Goal: Entertainment & Leisure: Consume media (video, audio)

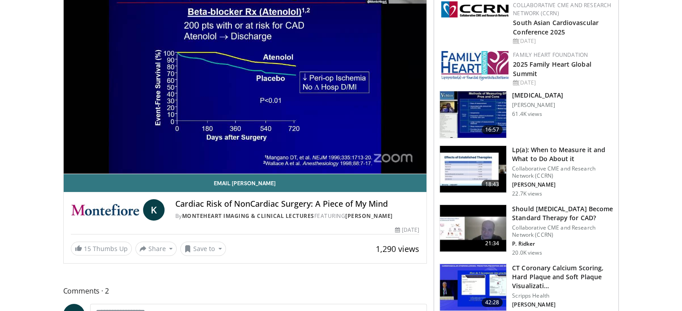
scroll to position [57, 0]
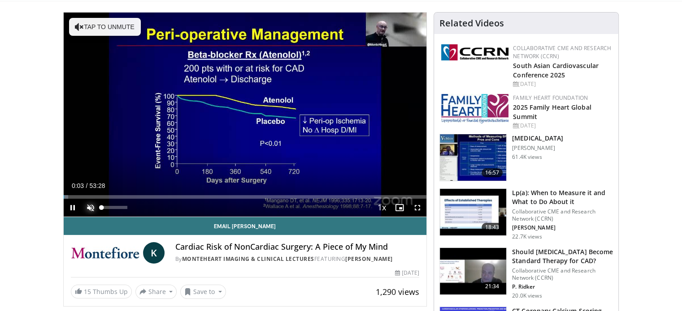
click at [90, 208] on span "Video Player" at bounding box center [91, 208] width 18 height 18
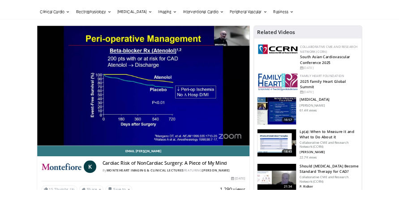
scroll to position [35, 0]
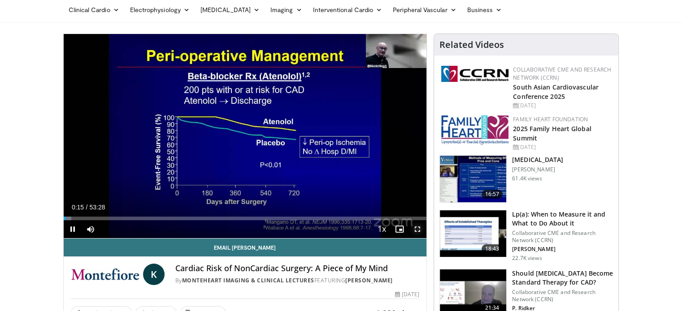
click at [420, 231] on span "Video Player" at bounding box center [417, 229] width 18 height 18
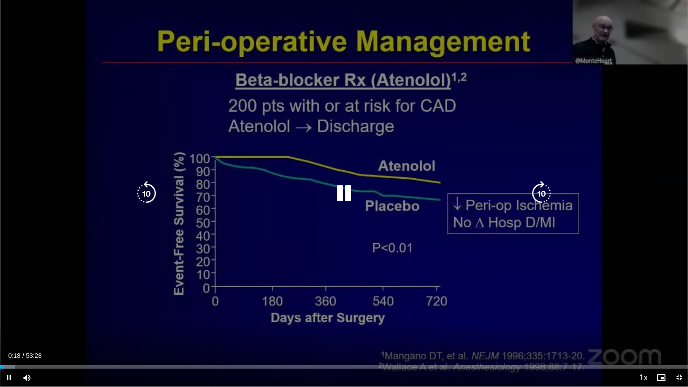
click at [609, 311] on div "10 seconds Tap to unmute" at bounding box center [344, 193] width 688 height 387
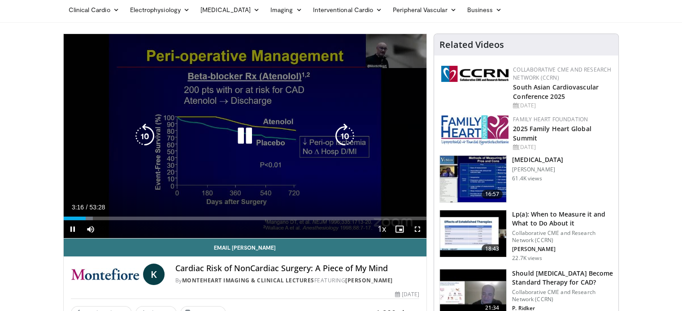
click at [250, 141] on icon "Video Player" at bounding box center [244, 136] width 25 height 25
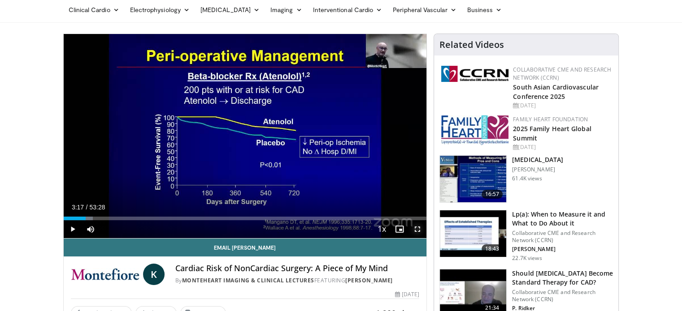
click at [419, 227] on span "Video Player" at bounding box center [417, 229] width 18 height 18
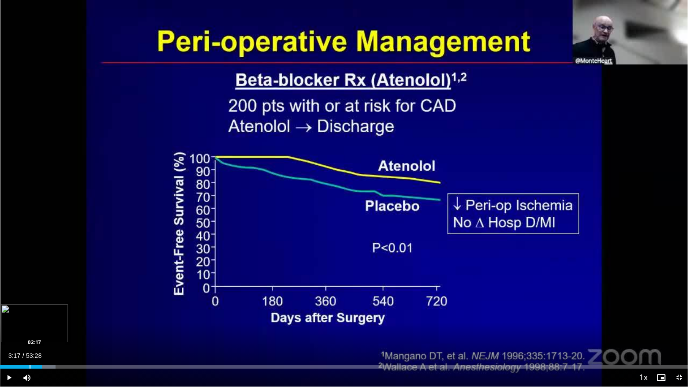
click at [30, 311] on div "Progress Bar" at bounding box center [30, 367] width 1 height 4
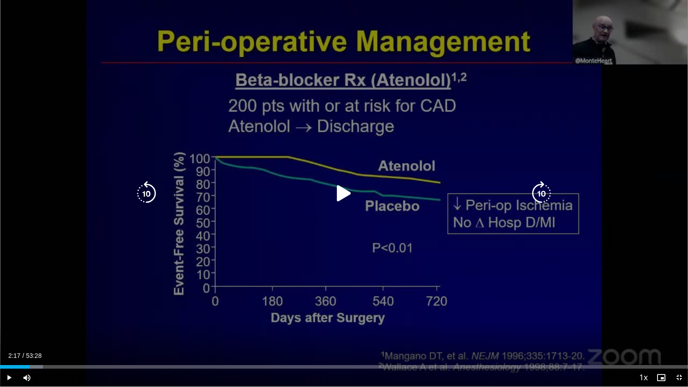
click at [625, 144] on div "10 seconds Tap to unmute" at bounding box center [344, 193] width 688 height 387
click at [621, 213] on div "20 seconds Tap to unmute" at bounding box center [344, 193] width 688 height 387
